Goal: Transaction & Acquisition: Purchase product/service

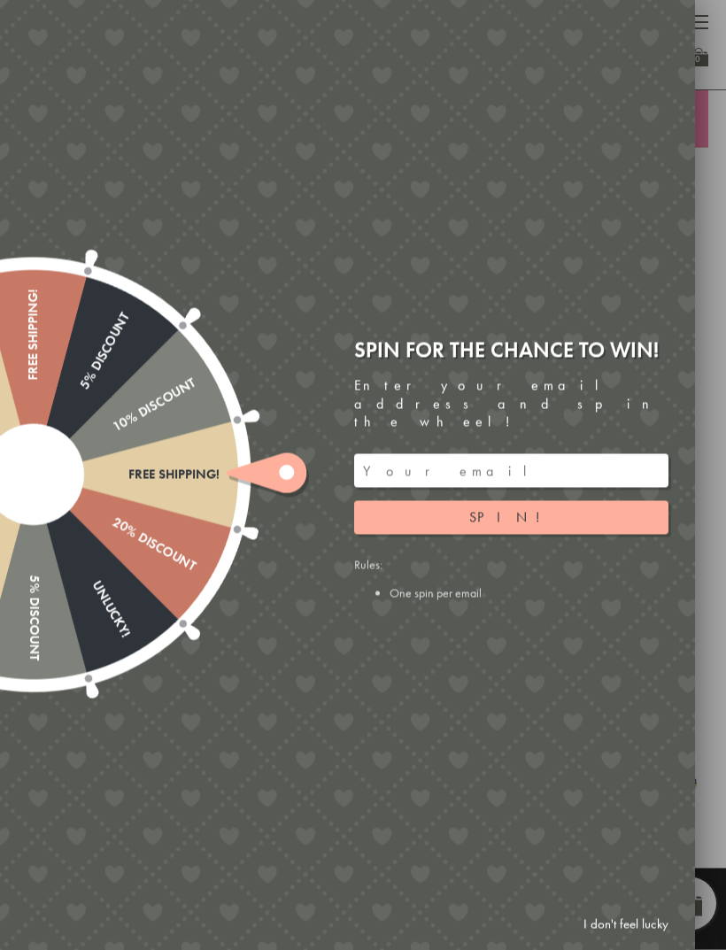
scroll to position [519, 0]
click at [601, 535] on button "Spin!" at bounding box center [511, 518] width 314 height 34
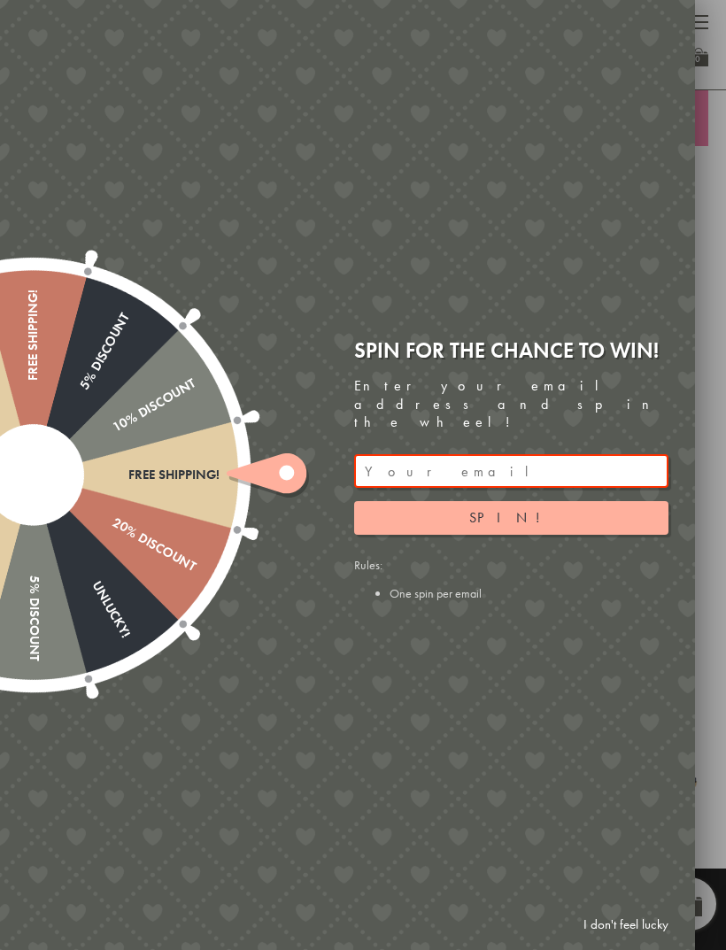
click at [578, 488] on input "email" at bounding box center [511, 471] width 314 height 34
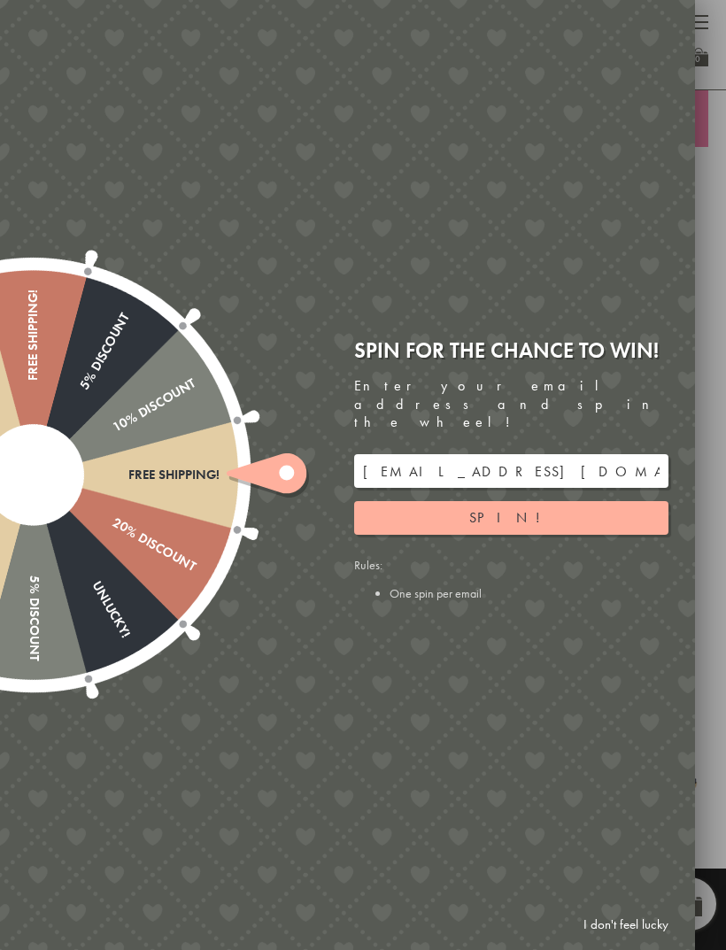
click at [586, 525] on button "Spin!" at bounding box center [511, 518] width 314 height 34
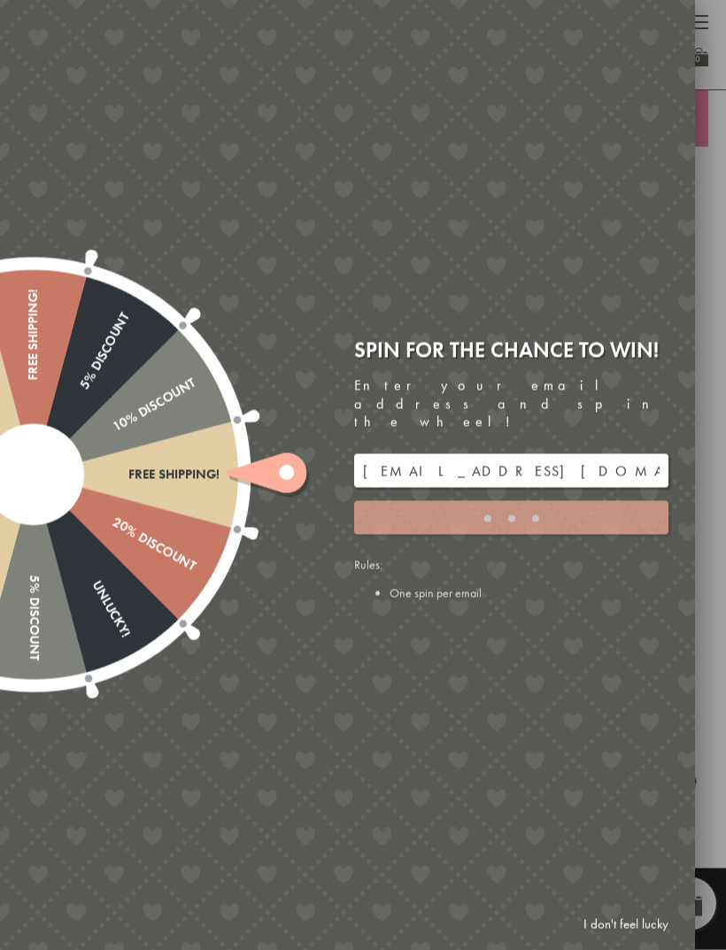
scroll to position [520, 0]
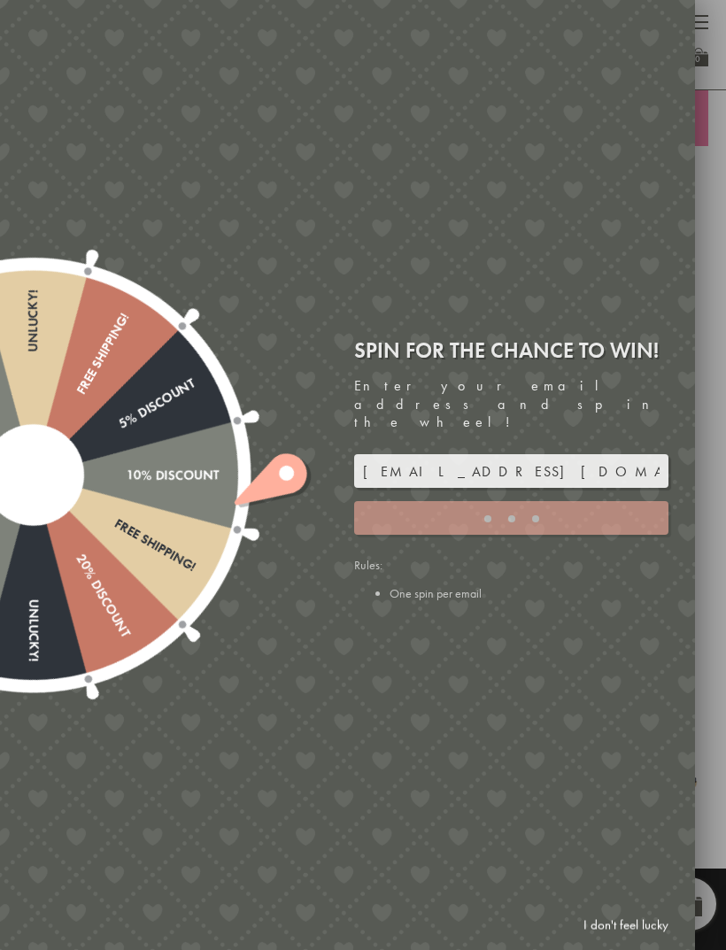
type input "5GCG59DK"
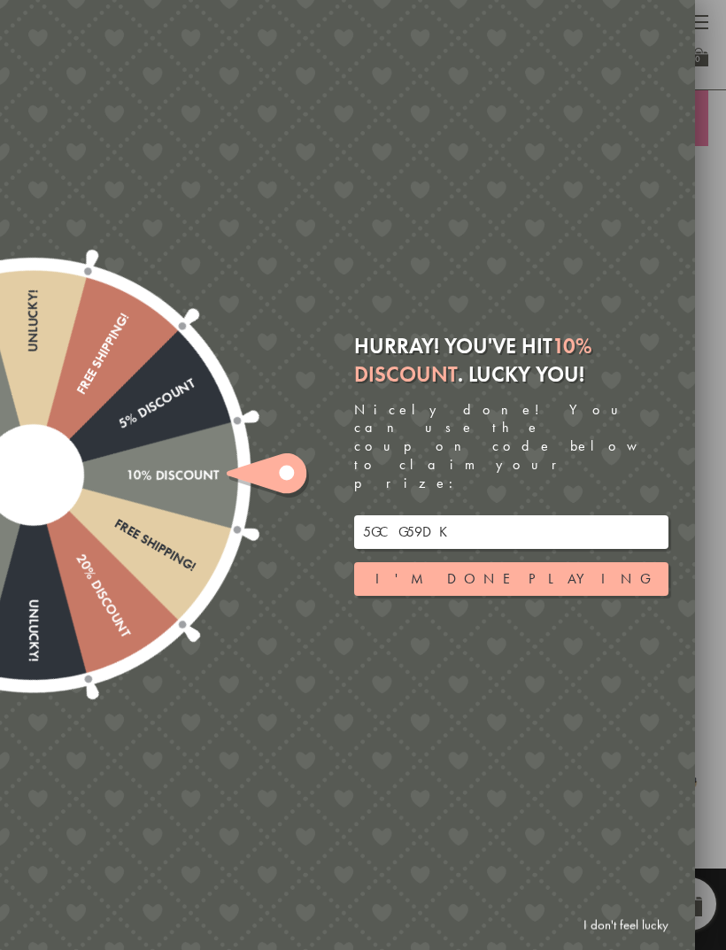
click at [603, 575] on button "I'm done playing" at bounding box center [511, 579] width 314 height 34
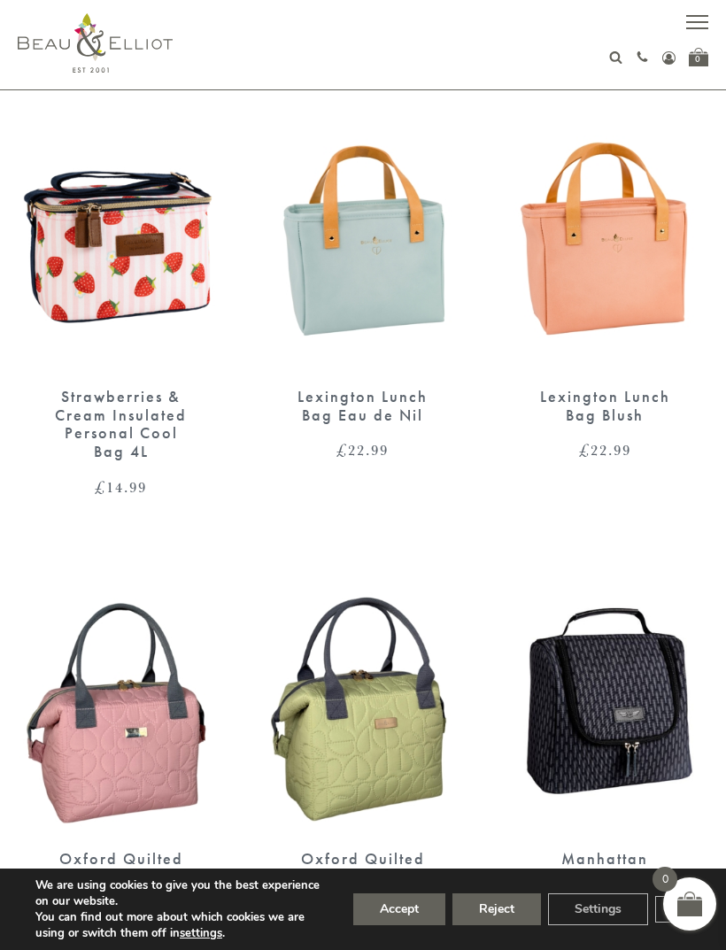
scroll to position [1584, 0]
click at [632, 698] on img at bounding box center [605, 700] width 206 height 266
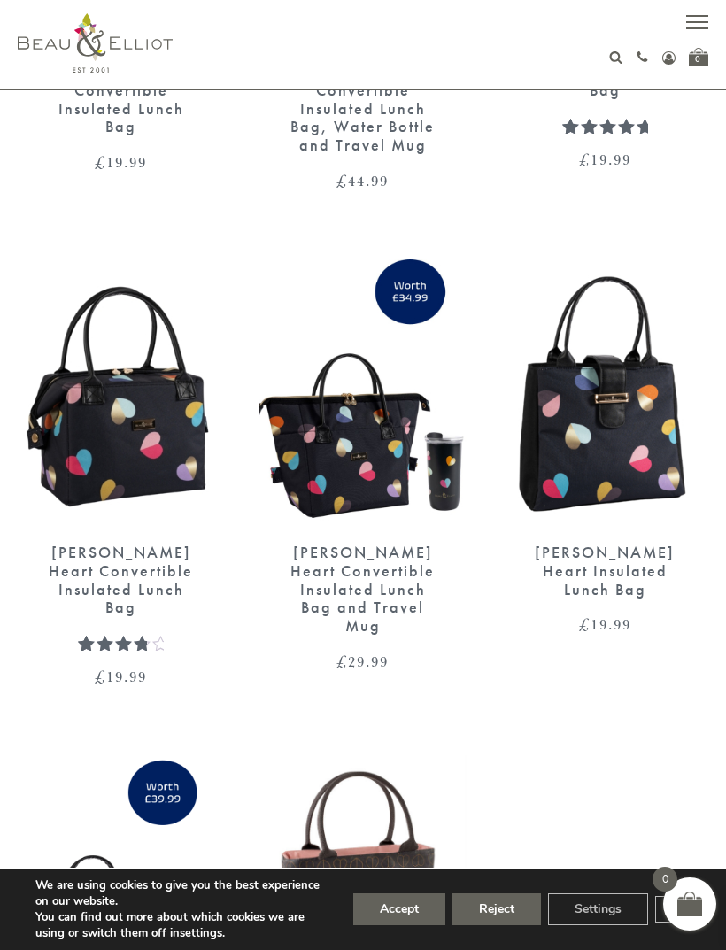
scroll to position [2835, 0]
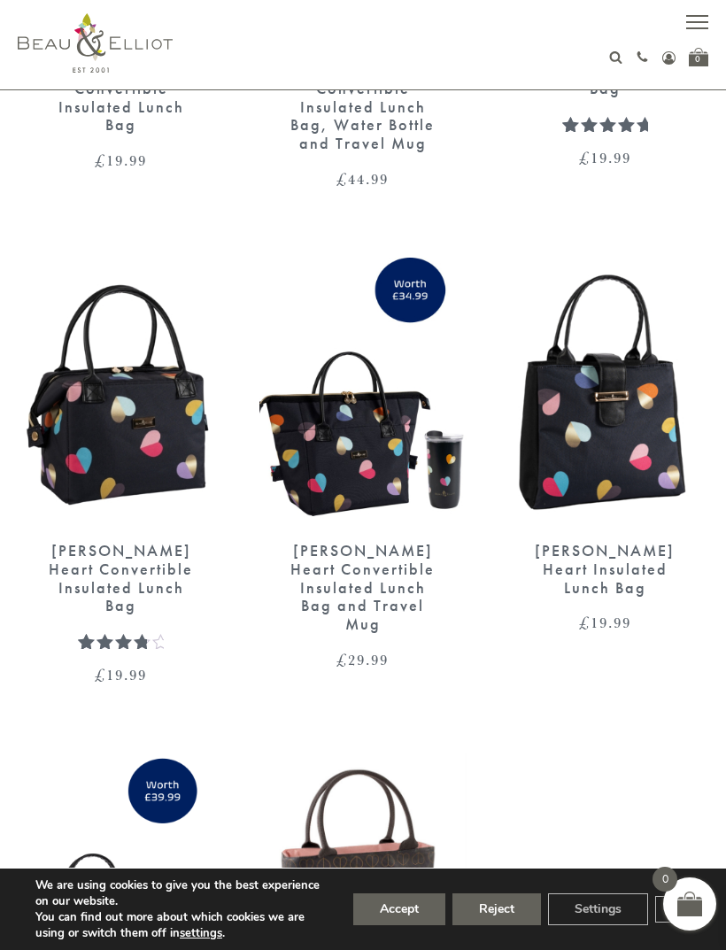
click at [126, 414] on img at bounding box center [121, 391] width 206 height 266
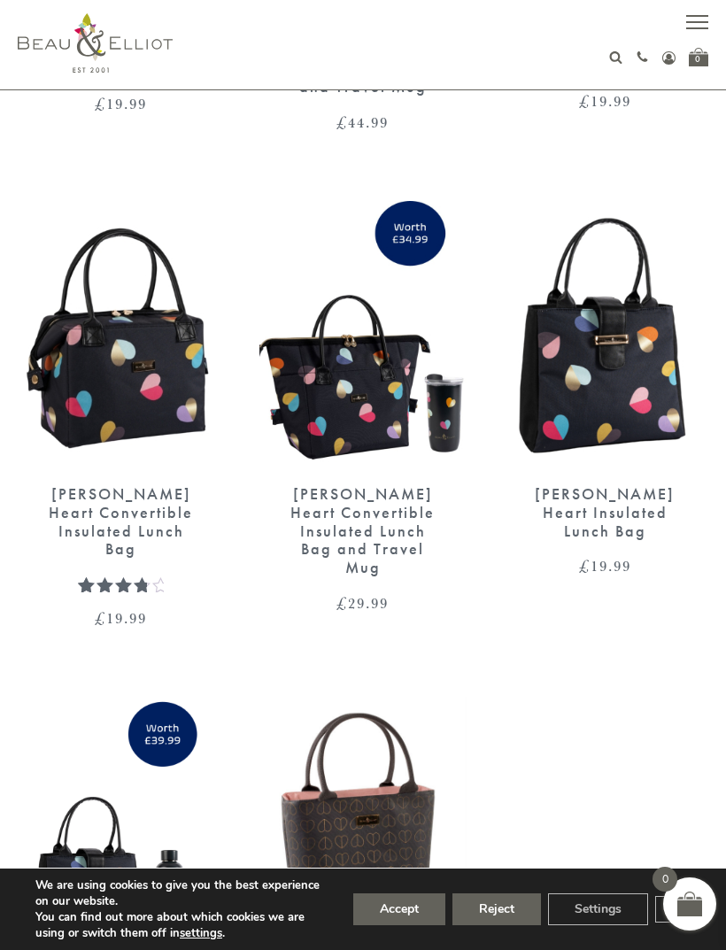
click at [624, 362] on img at bounding box center [605, 334] width 206 height 266
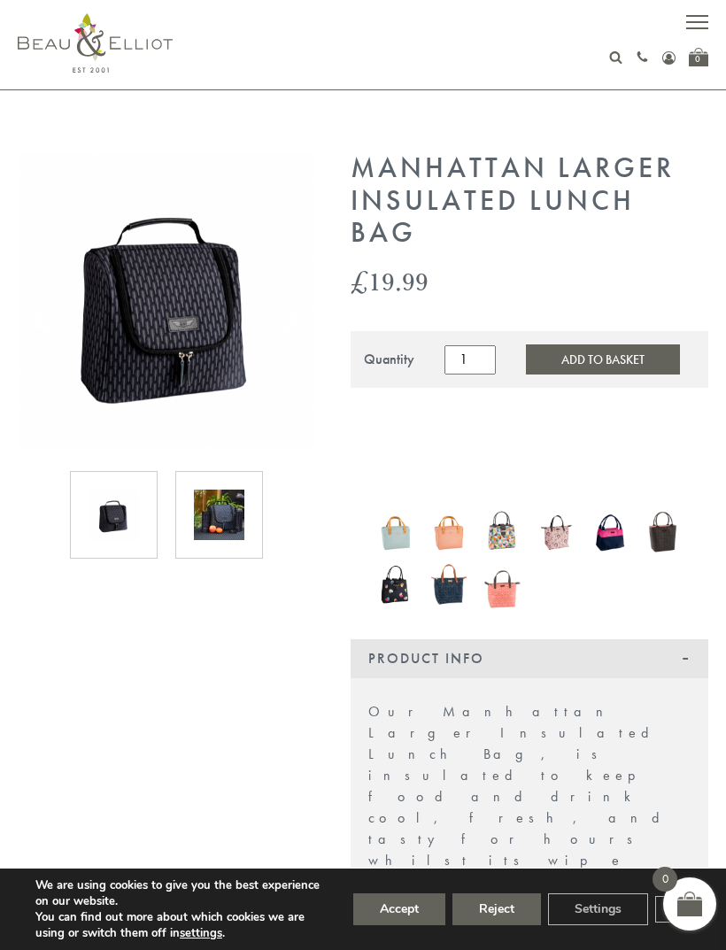
click at [141, 351] on img at bounding box center [166, 300] width 297 height 297
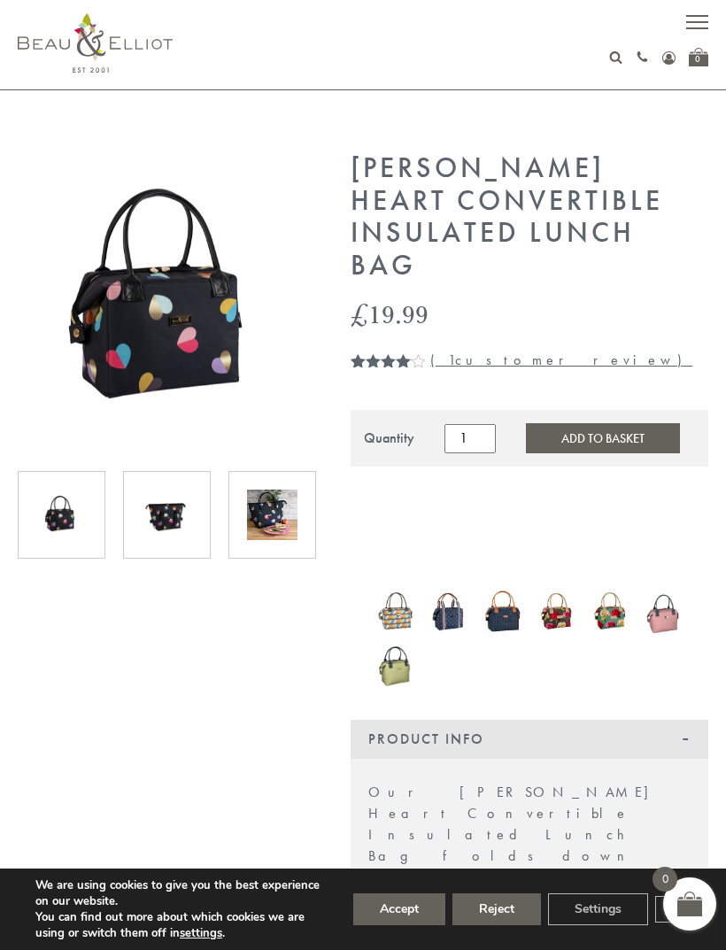
click at [166, 522] on img at bounding box center [167, 515] width 50 height 50
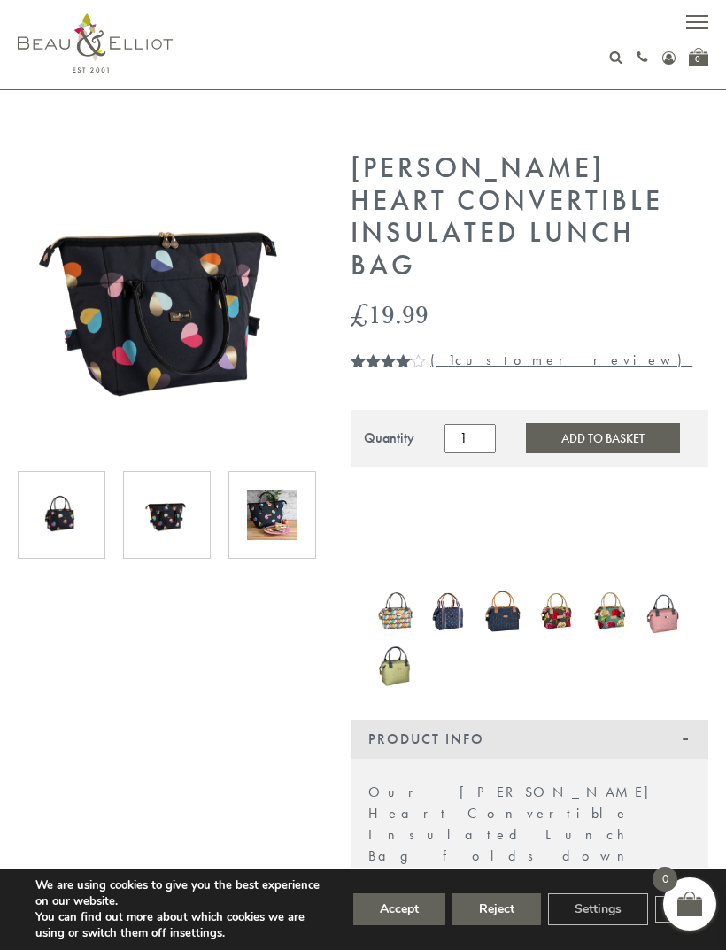
click at [280, 524] on img at bounding box center [272, 515] width 50 height 50
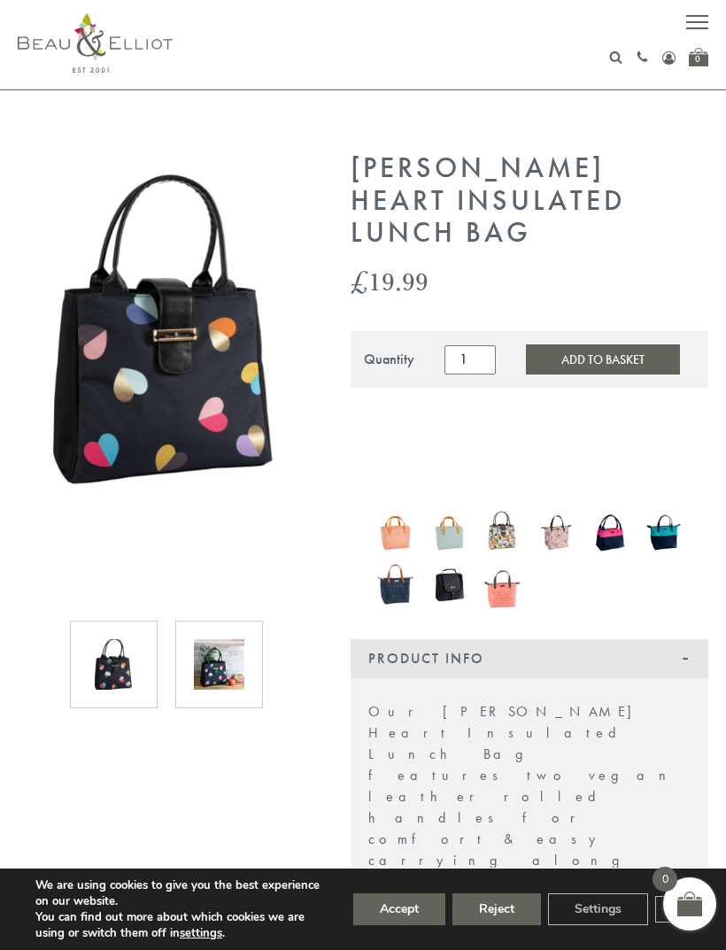
click at [212, 660] on img at bounding box center [219, 664] width 50 height 50
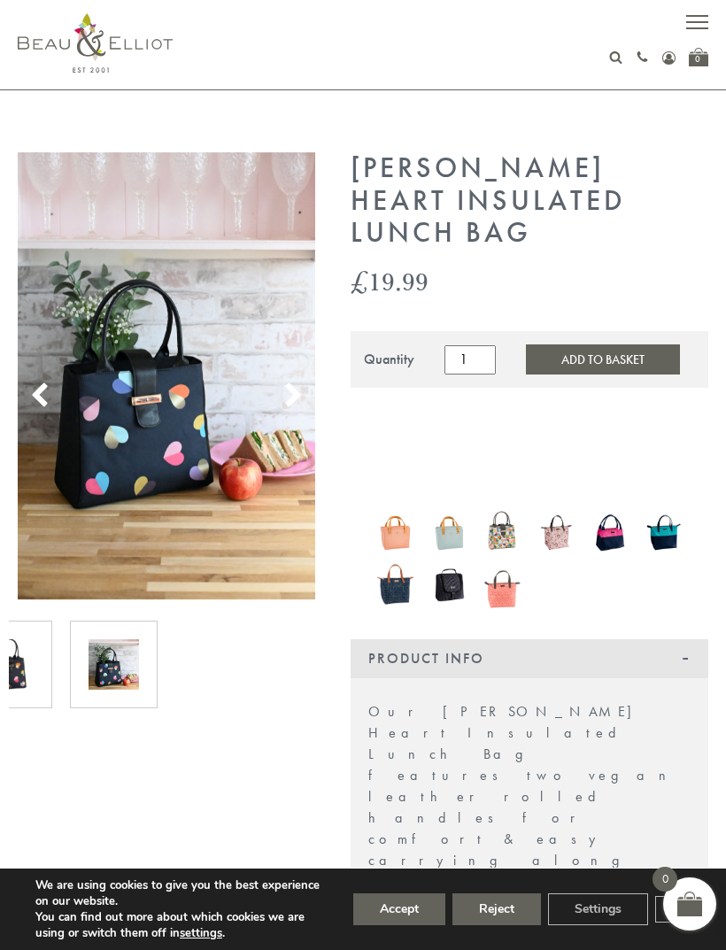
click at [113, 62] on img at bounding box center [95, 42] width 155 height 59
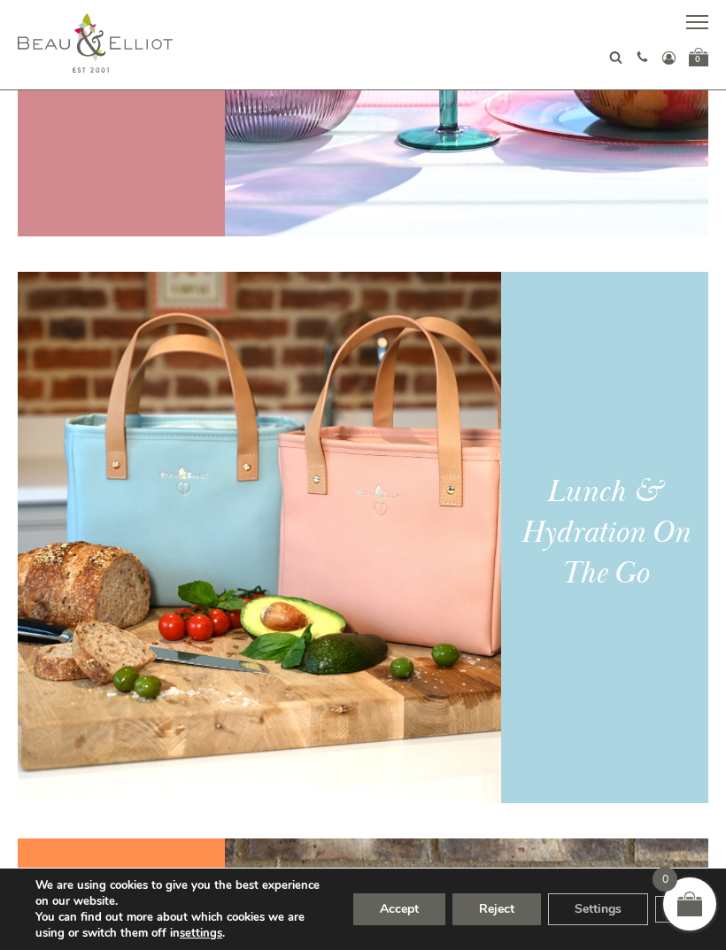
scroll to position [805, 0]
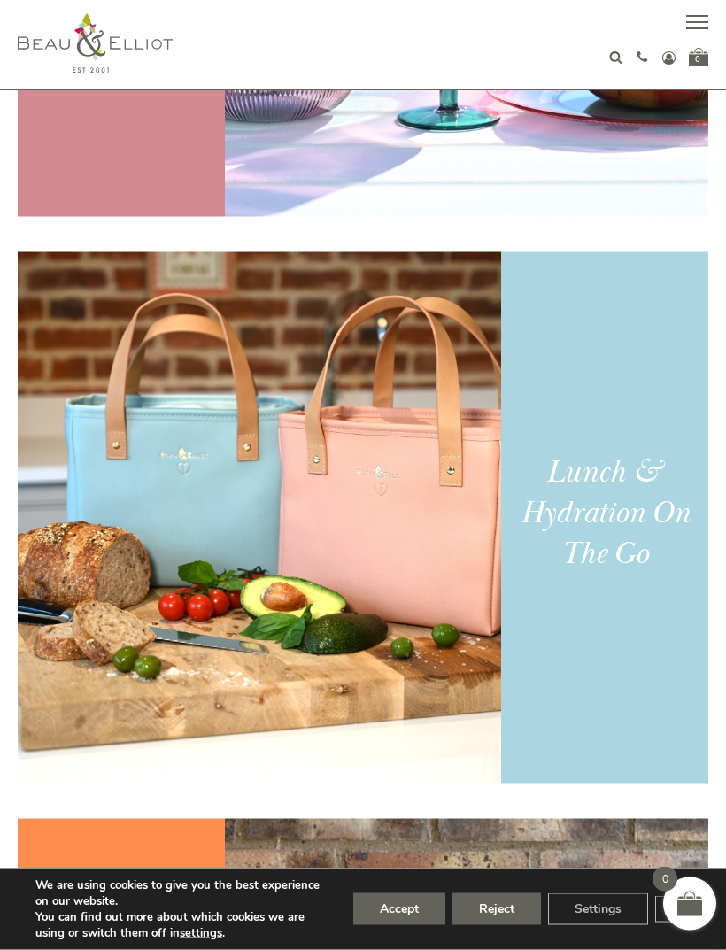
click at [629, 530] on div "Lunch & Hydration On The Go" at bounding box center [605, 513] width 187 height 122
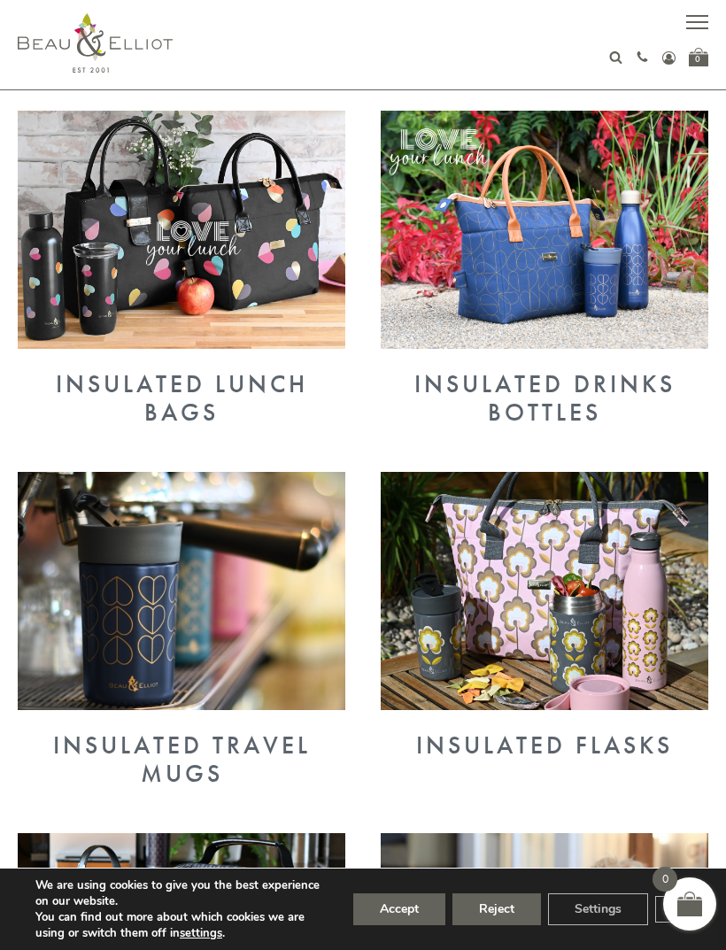
scroll to position [623, 0]
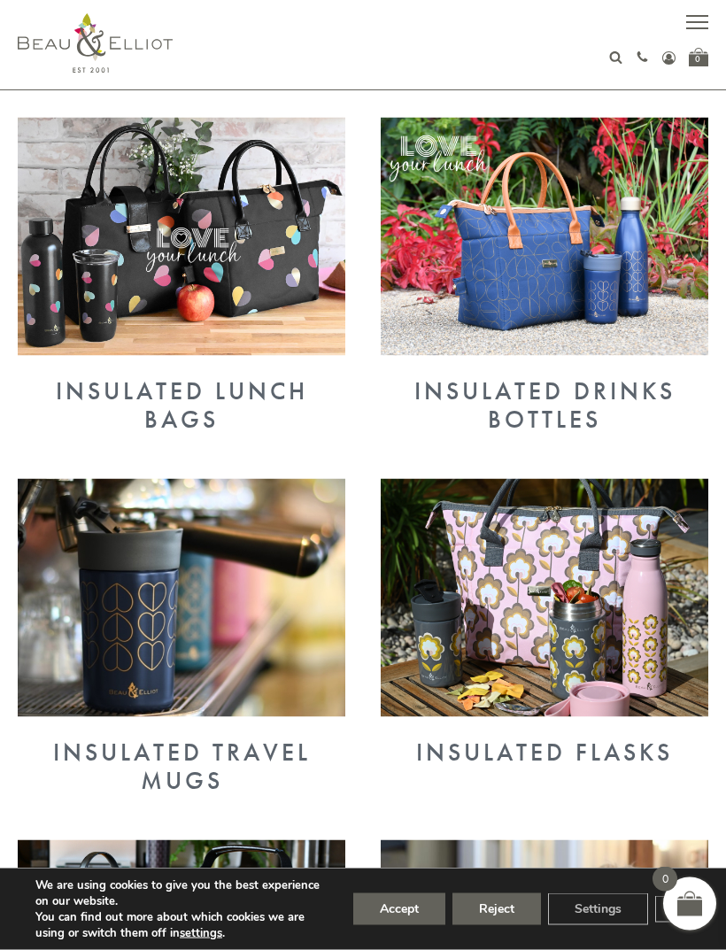
click at [266, 297] on img at bounding box center [182, 237] width 328 height 238
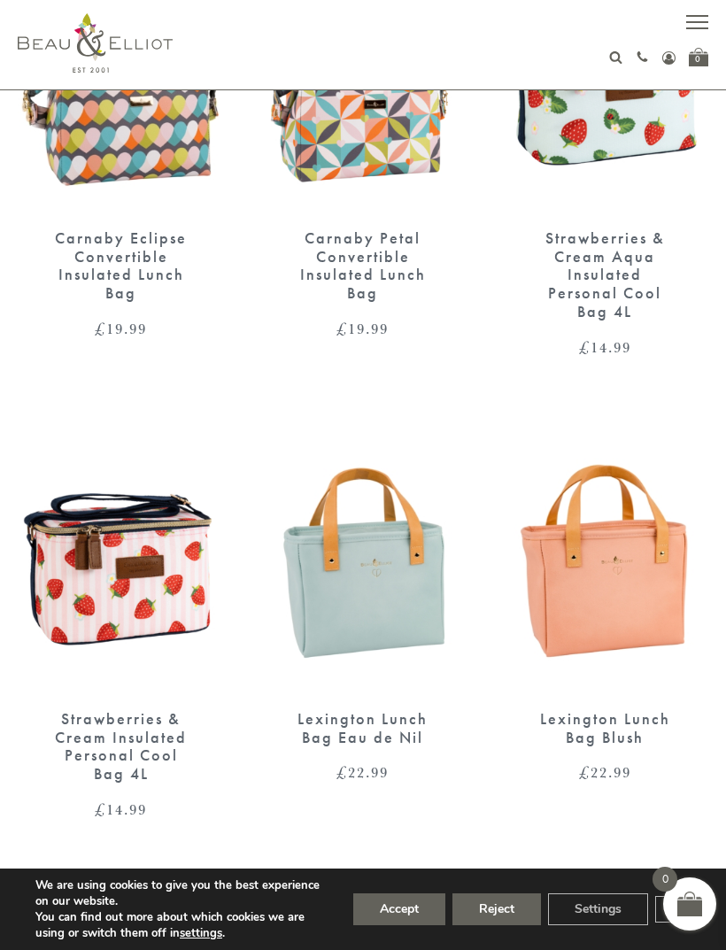
scroll to position [1261, 0]
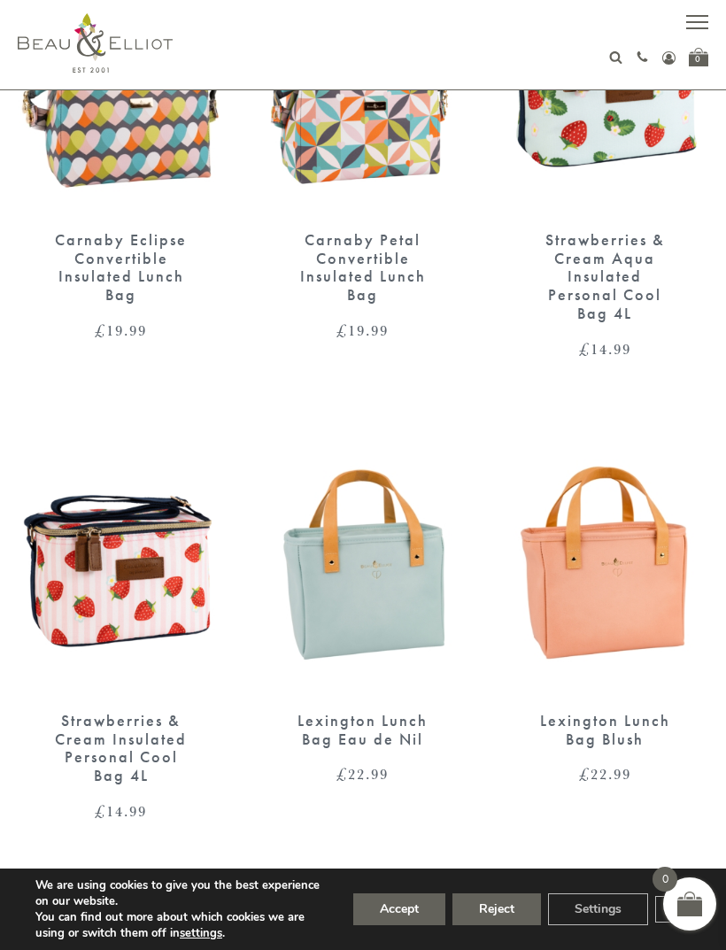
click at [543, 2] on div "01279 653 249 Login / Register 0" at bounding box center [363, 44] width 691 height 89
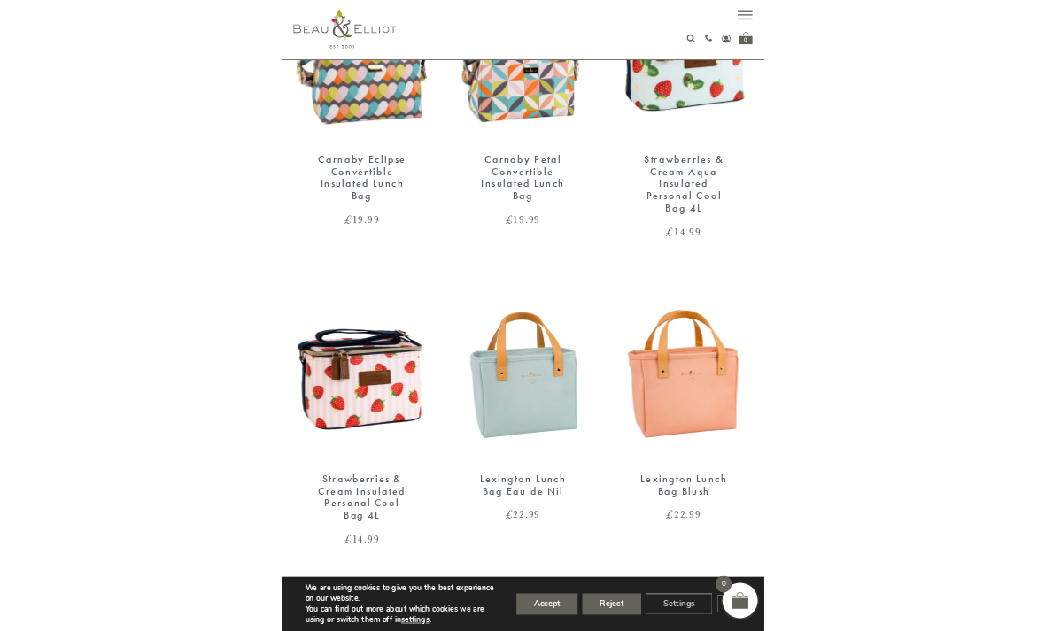
scroll to position [1014, 0]
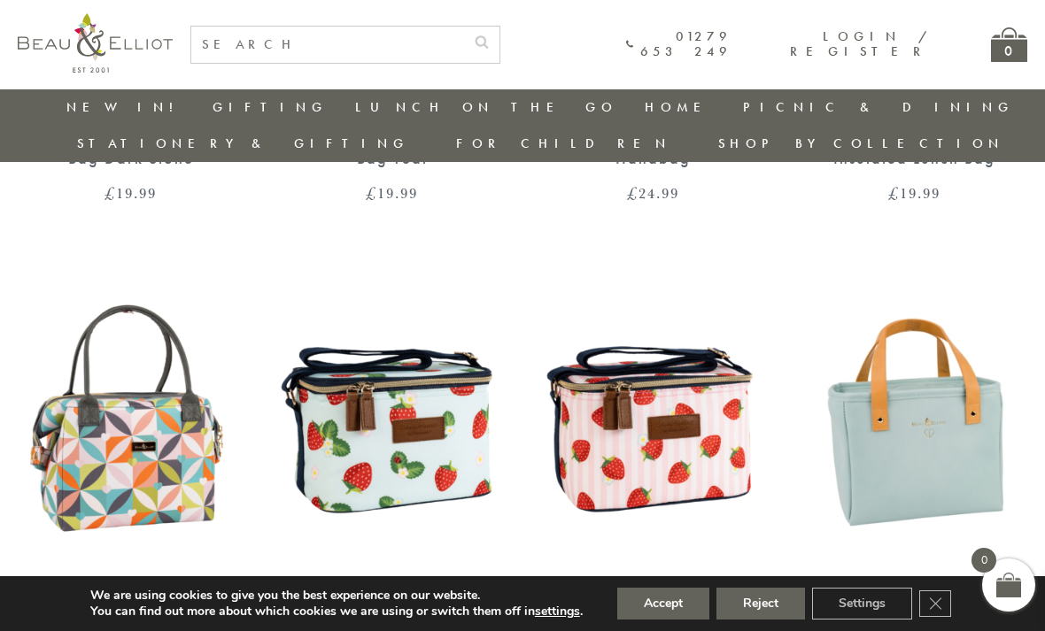
click at [649, 598] on button "Accept" at bounding box center [663, 604] width 92 height 32
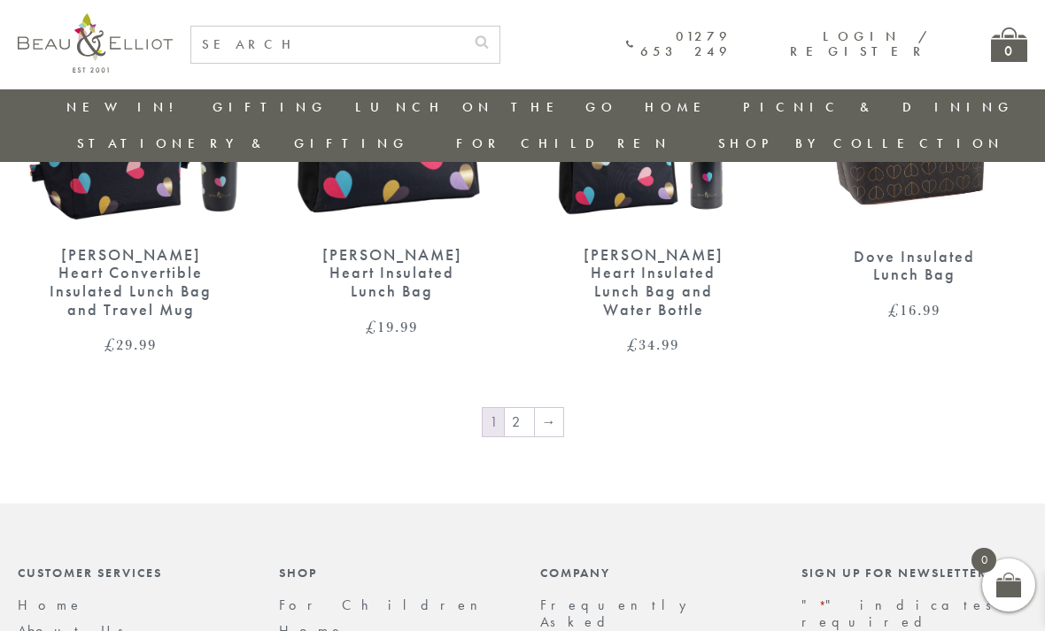
scroll to position [2777, 8]
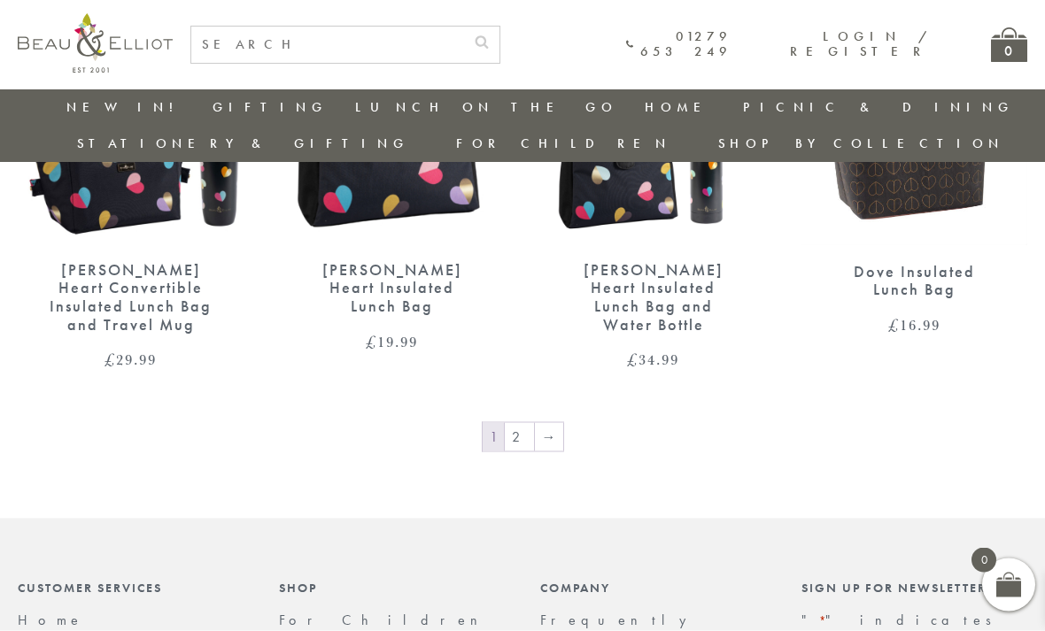
click at [509, 423] on link "2" at bounding box center [519, 437] width 29 height 28
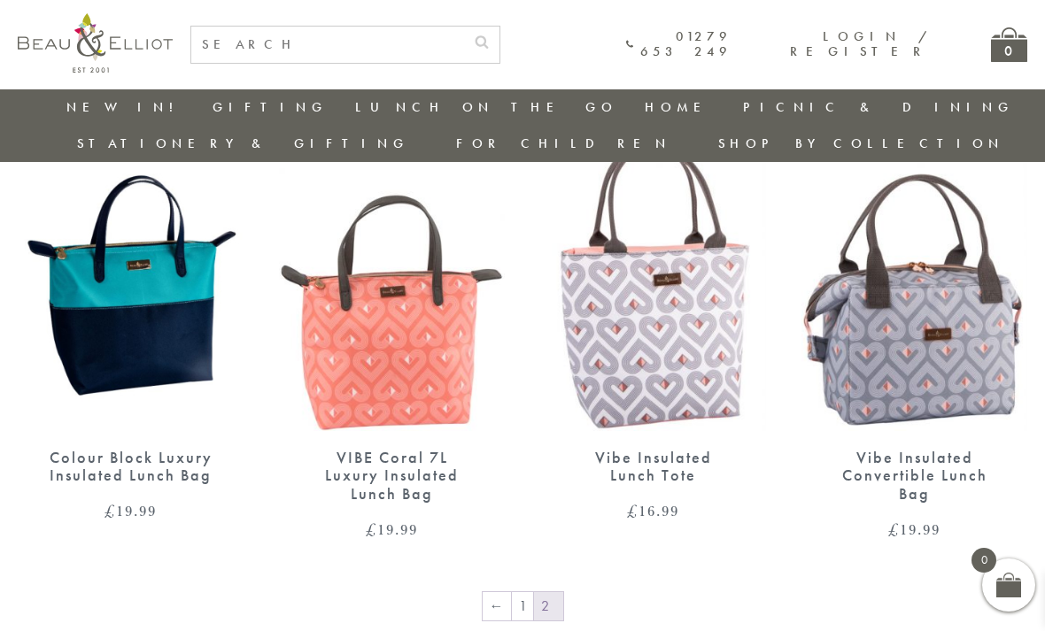
scroll to position [1164, 0]
click at [521, 593] on link "1" at bounding box center [522, 607] width 21 height 28
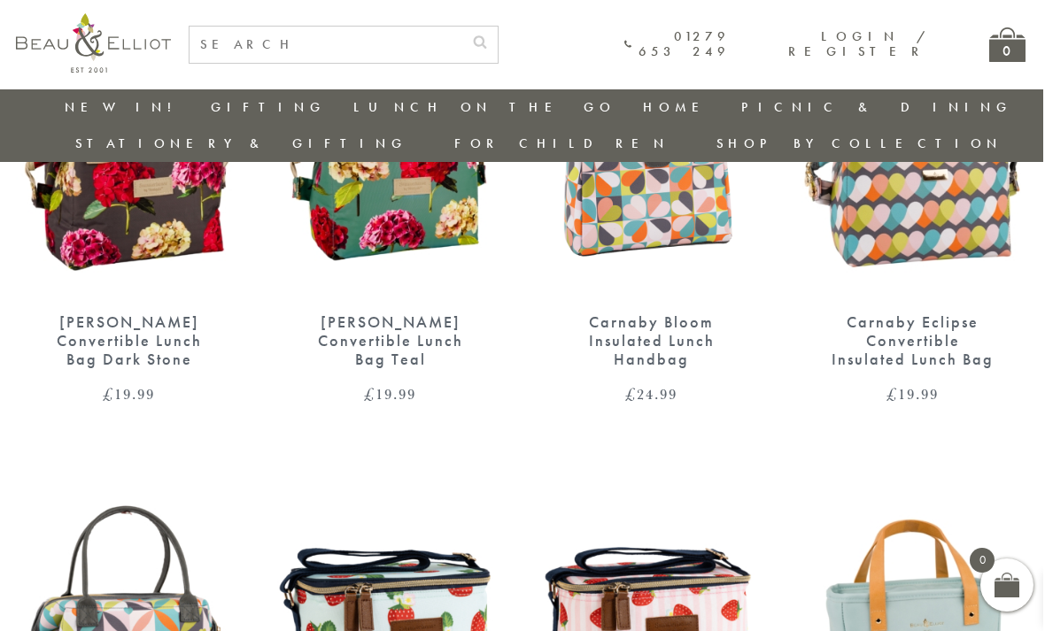
scroll to position [822, 12]
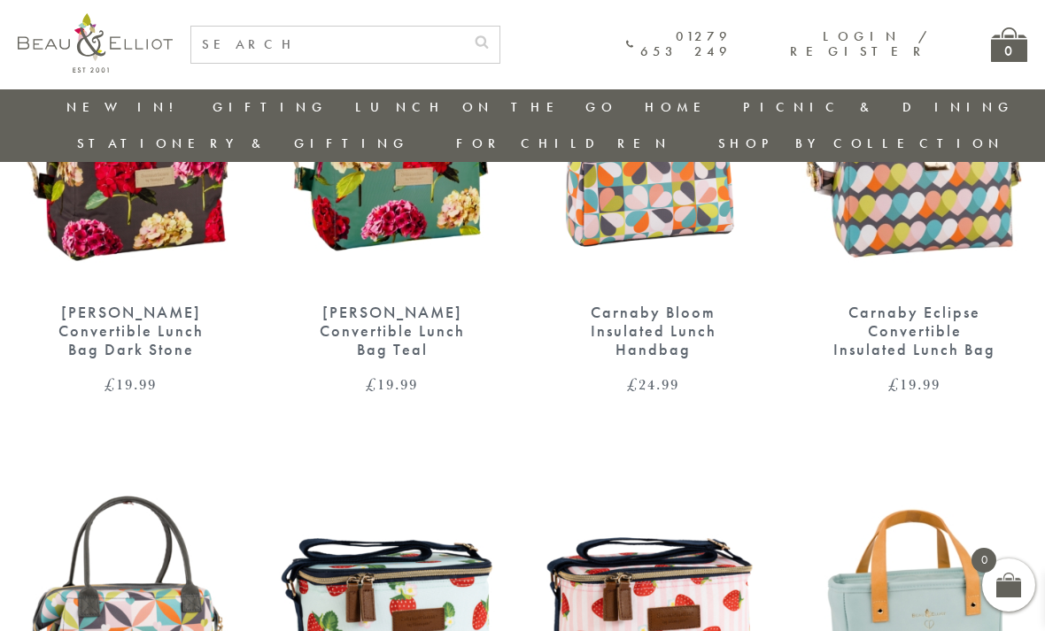
click at [951, 469] on img at bounding box center [914, 609] width 226 height 291
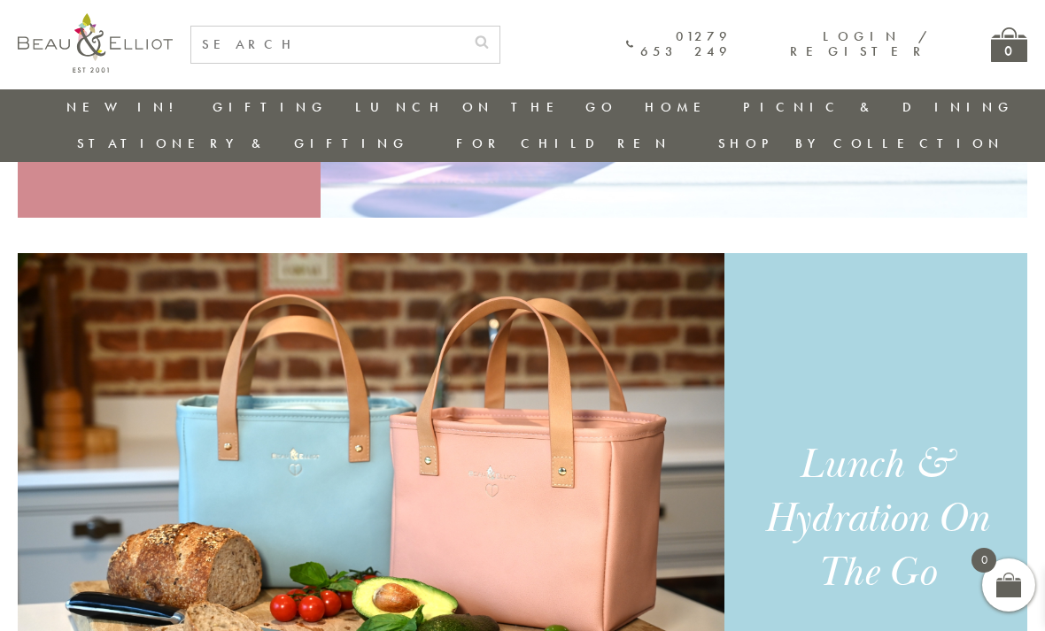
scroll to position [1087, 0]
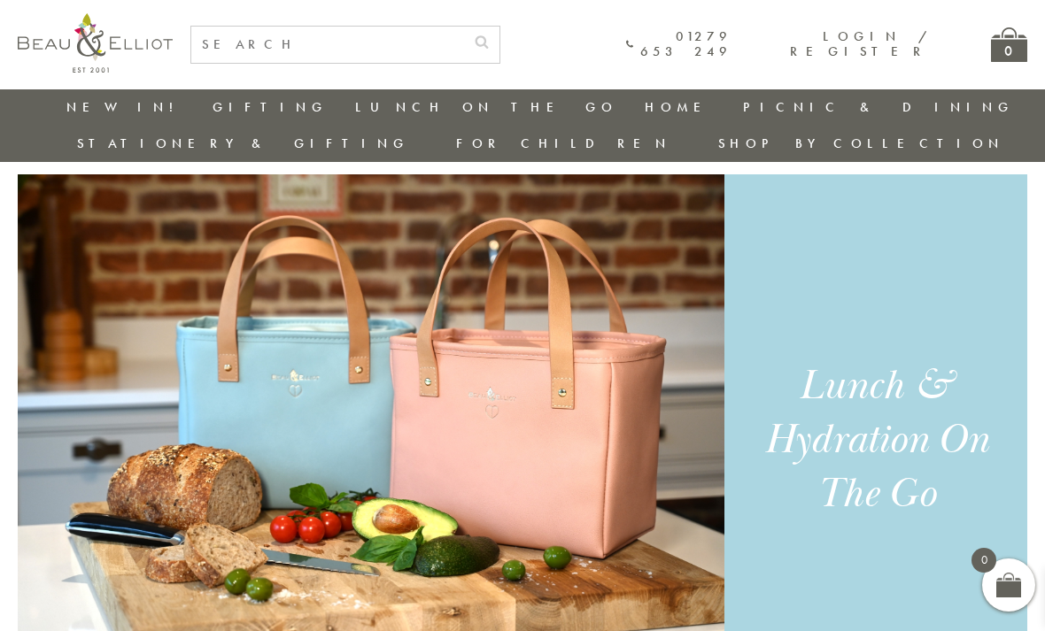
click at [623, 433] on img at bounding box center [371, 439] width 706 height 531
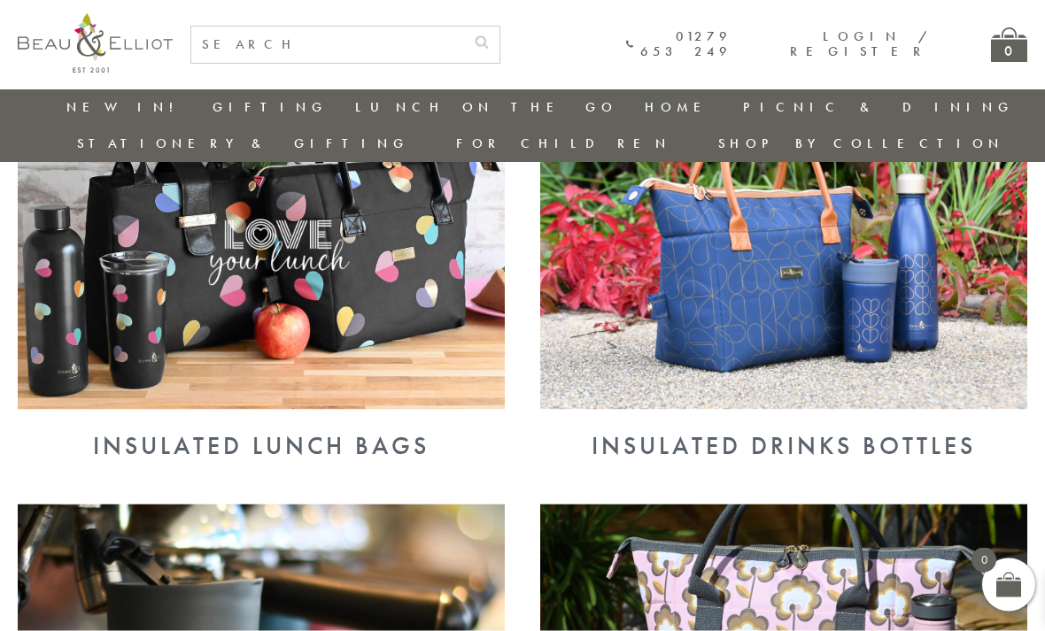
scroll to position [758, 0]
click at [407, 283] on img at bounding box center [261, 232] width 487 height 354
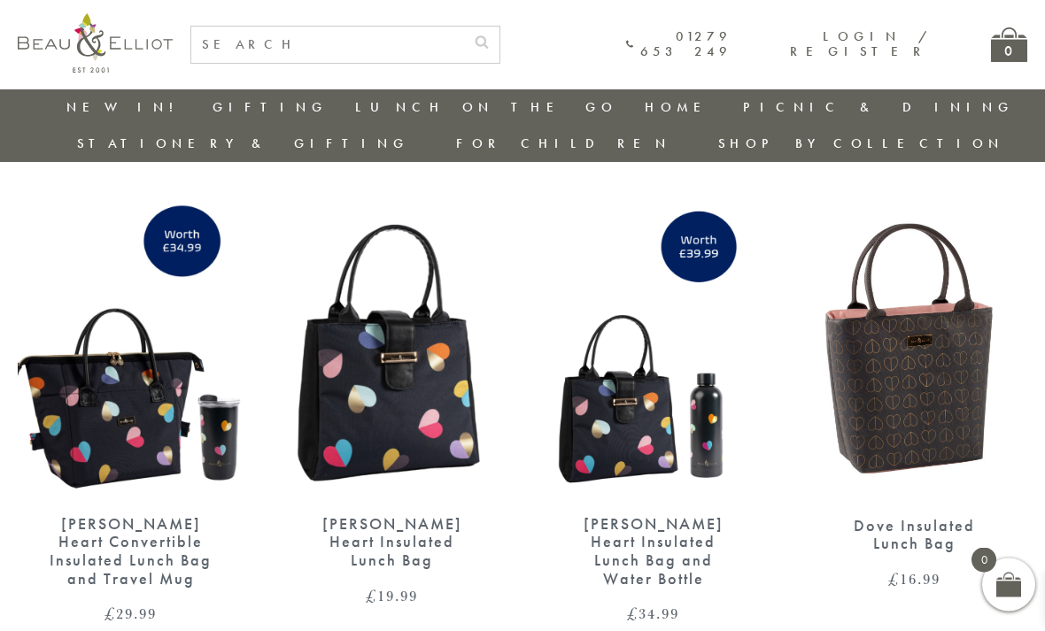
scroll to position [2503, 0]
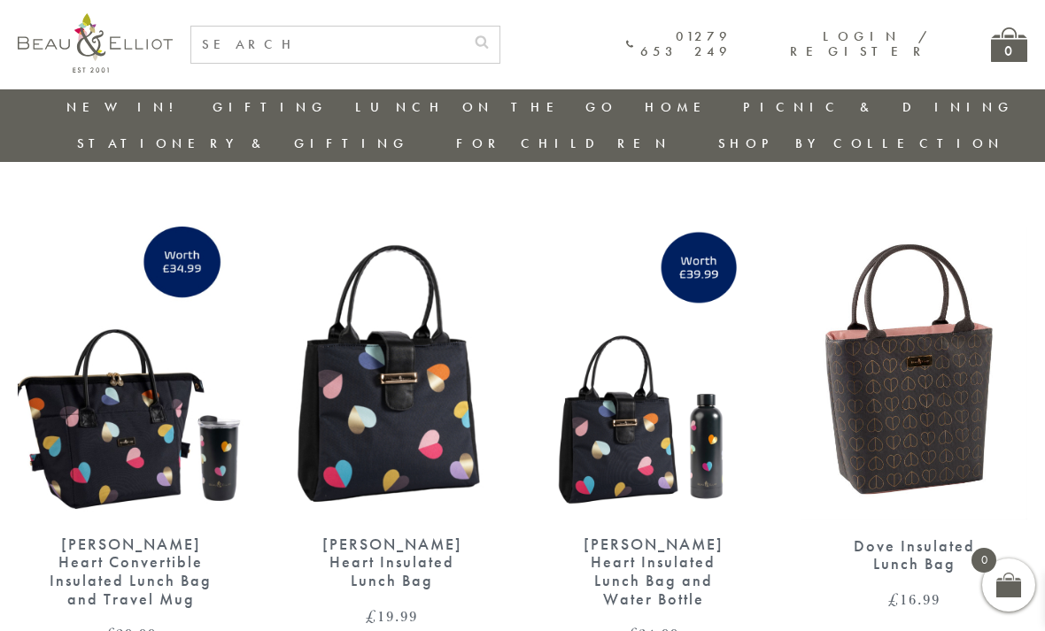
click at [633, 403] on img at bounding box center [653, 372] width 226 height 291
